Goal: Task Accomplishment & Management: Complete application form

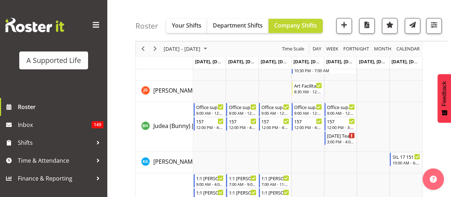
scroll to position [2137, 0]
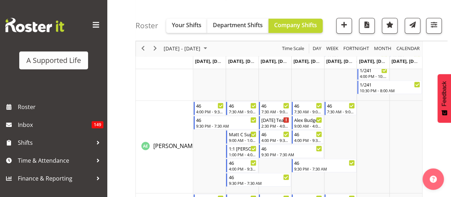
scroll to position [275, 0]
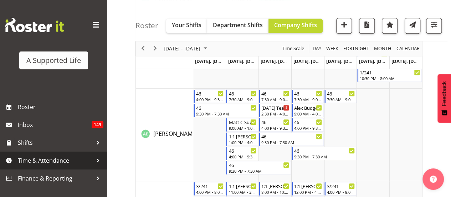
click at [46, 163] on span "Time & Attendance" at bounding box center [55, 160] width 75 height 11
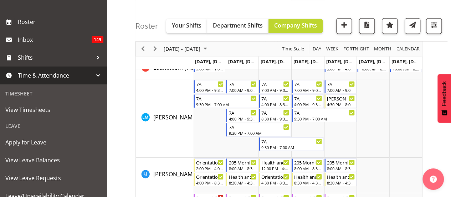
scroll to position [2409, 0]
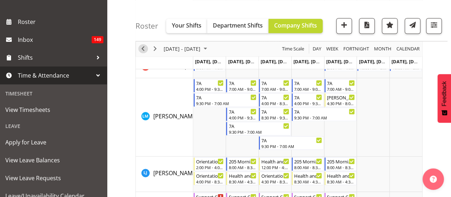
click at [142, 52] on span "Previous" at bounding box center [143, 48] width 9 height 9
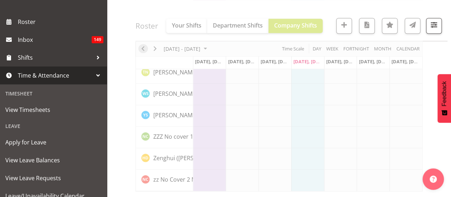
scroll to position [2070, 0]
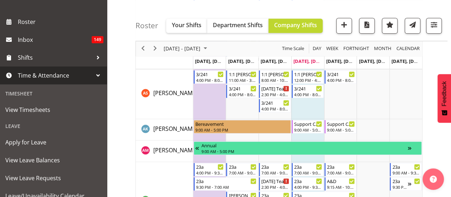
scroll to position [451, 0]
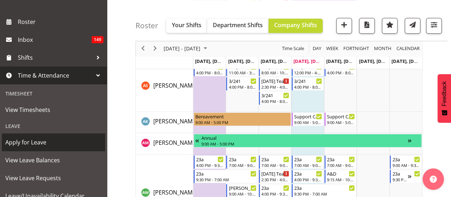
click at [34, 147] on span "Apply for Leave" at bounding box center [53, 142] width 96 height 11
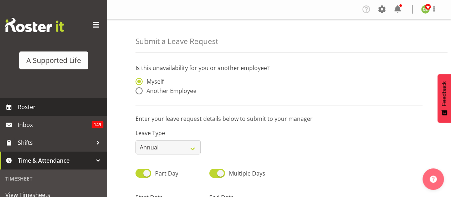
click at [40, 107] on span "Roster" at bounding box center [61, 106] width 86 height 11
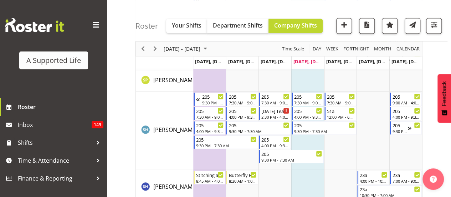
scroll to position [3453, 0]
